Goal: Navigation & Orientation: Find specific page/section

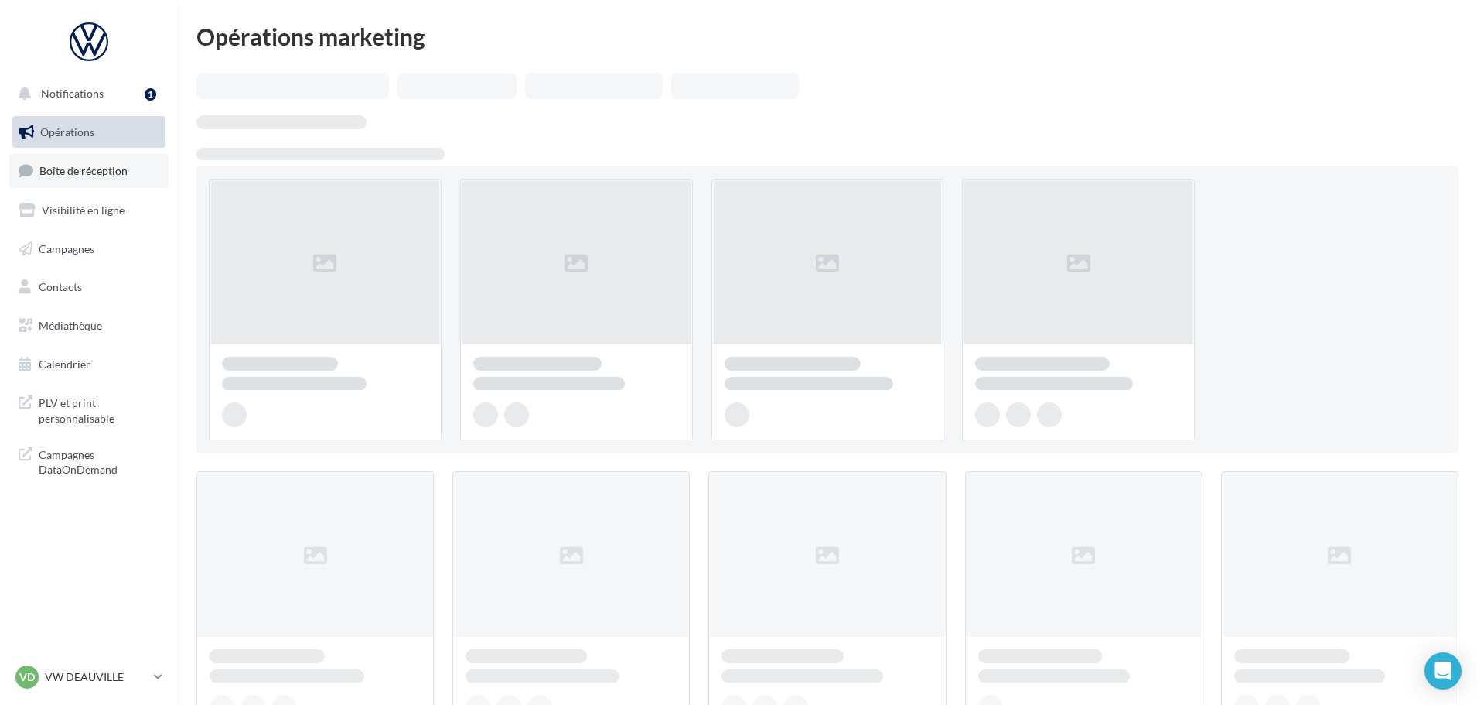
click at [73, 175] on span "Boîte de réception" at bounding box center [83, 170] width 88 height 13
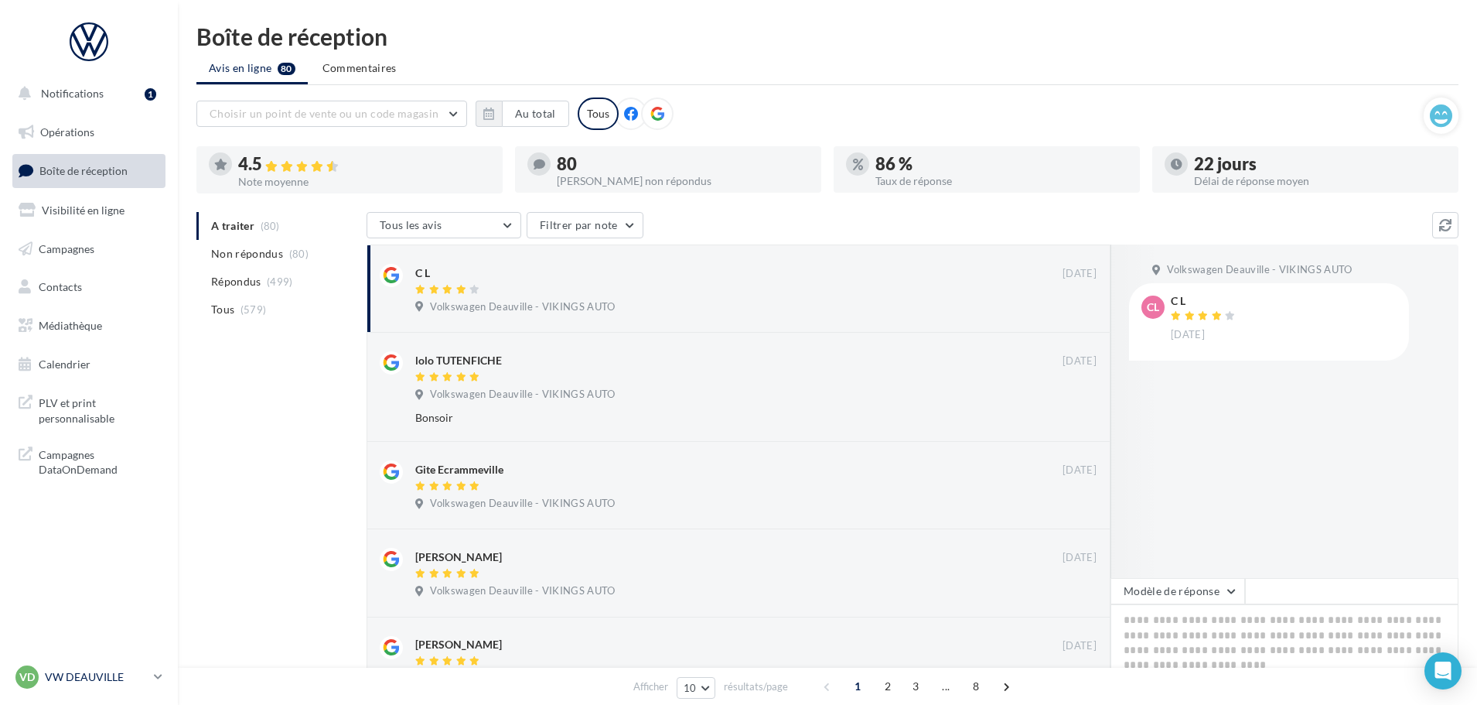
click at [103, 674] on p "VW DEAUVILLE" at bounding box center [96, 676] width 103 height 15
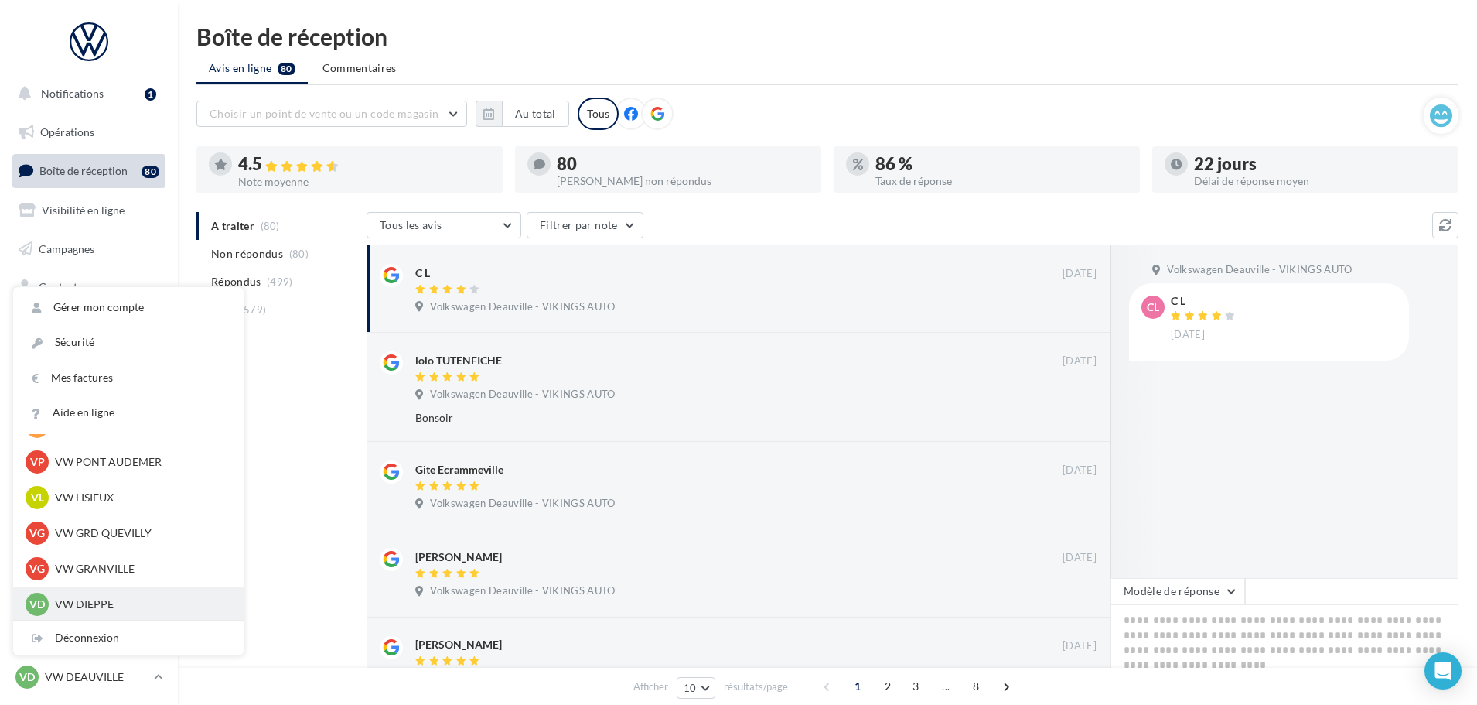
scroll to position [309, 0]
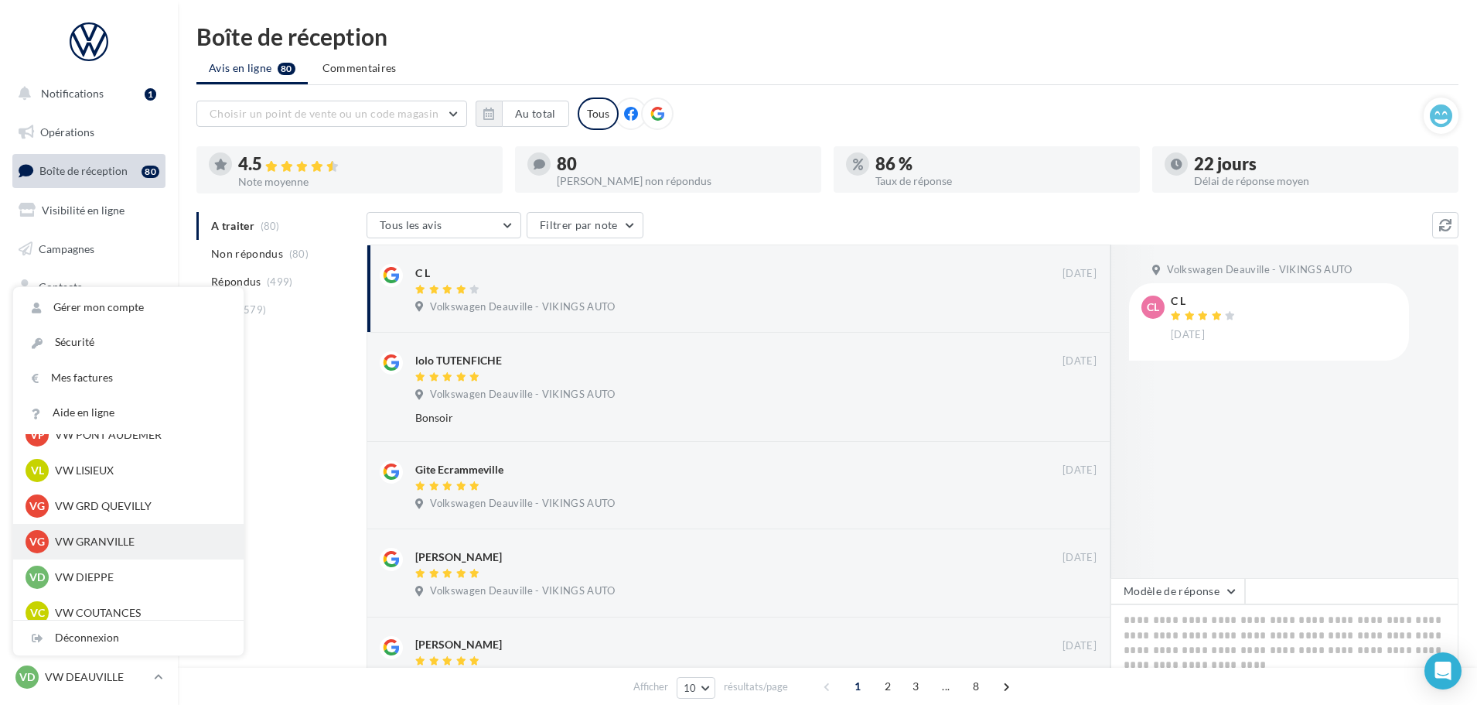
click at [108, 540] on p "VW GRANVILLE" at bounding box center [140, 541] width 170 height 15
